Goal: Check status

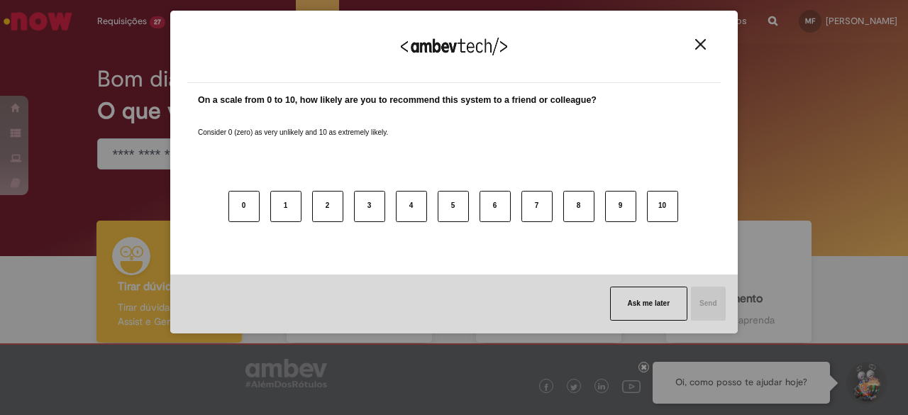
click at [698, 50] on button "Close" at bounding box center [700, 44] width 19 height 12
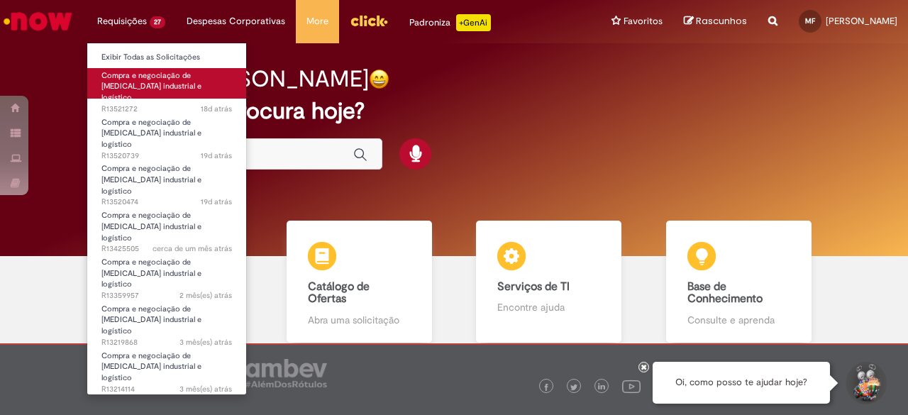
click at [162, 84] on span "Compra e negociação de [MEDICAL_DATA] industrial e logístico" at bounding box center [151, 86] width 100 height 33
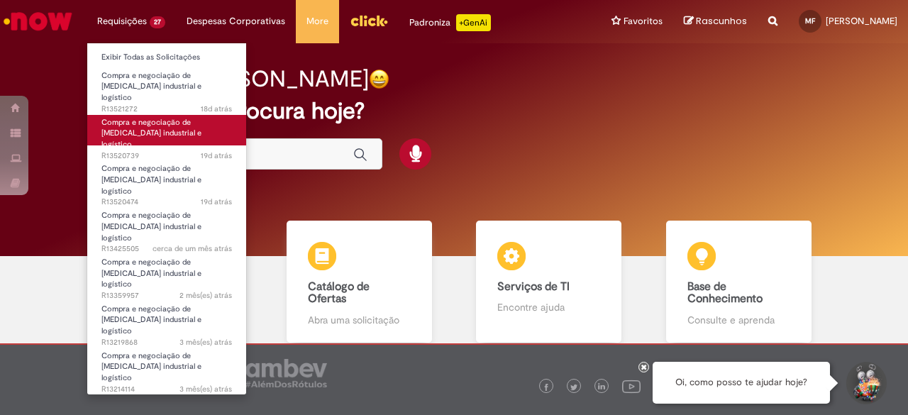
click at [148, 128] on body "Pular para o conteúdo da página Requisições 27 Exibir Todas as Solicitações Com…" at bounding box center [454, 207] width 908 height 415
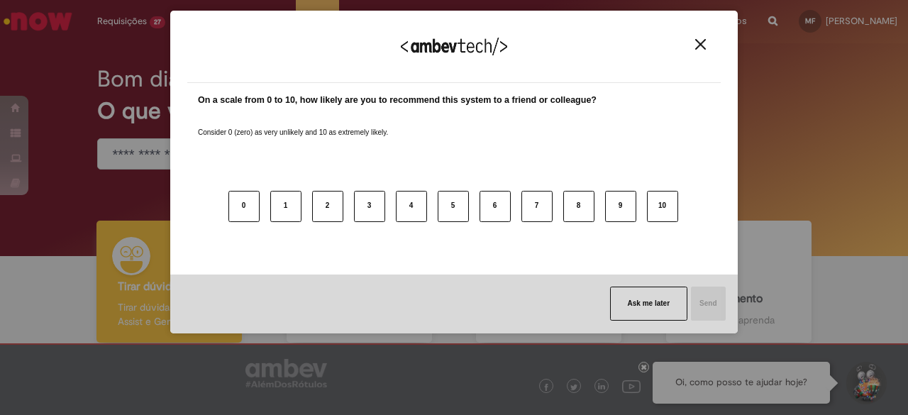
click at [705, 48] on img "Close" at bounding box center [700, 44] width 11 height 11
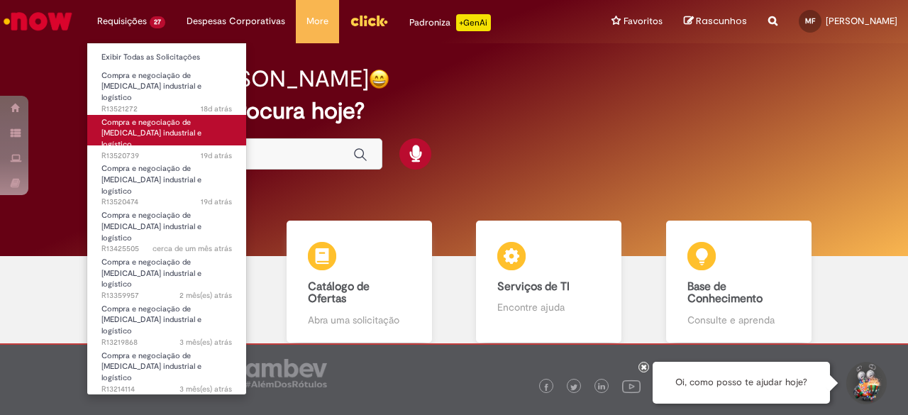
click at [157, 118] on span "Compra e negociação de [MEDICAL_DATA] industrial e logístico" at bounding box center [151, 133] width 100 height 33
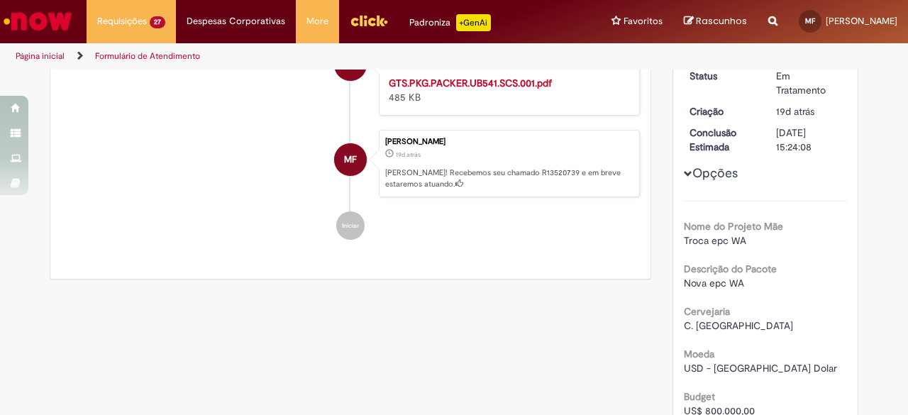
scroll to position [230, 0]
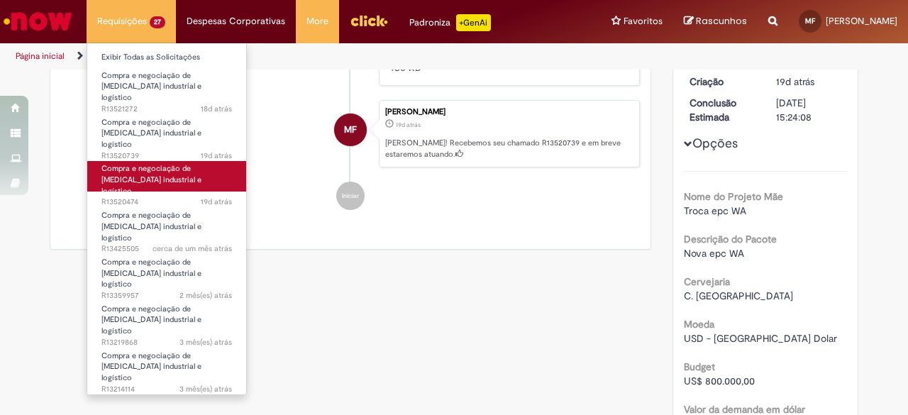
click at [131, 163] on span "Compra e negociação de [MEDICAL_DATA] industrial e logístico" at bounding box center [151, 179] width 100 height 33
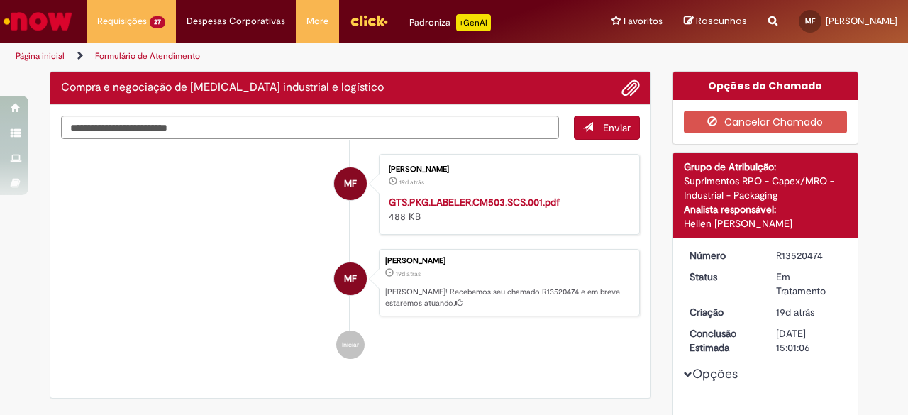
click at [440, 140] on div "Enviar MF [PERSON_NAME] 19d atrás 19 dias atrás GTS.PKG.LABELER.CM503.SCS.001.p…" at bounding box center [350, 128] width 579 height 24
